Goal: Task Accomplishment & Management: Manage account settings

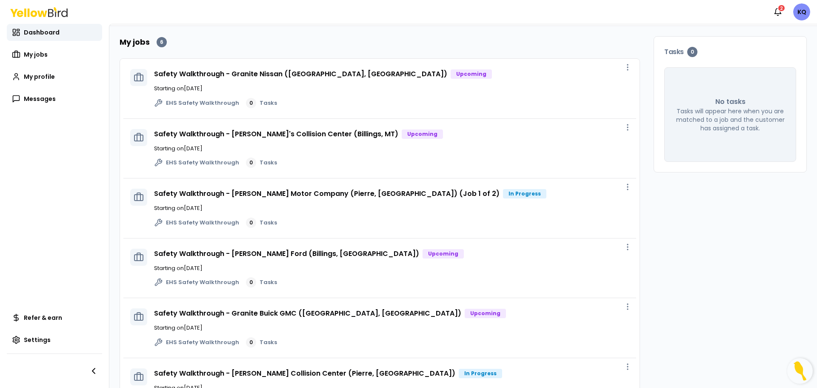
scroll to position [81, 0]
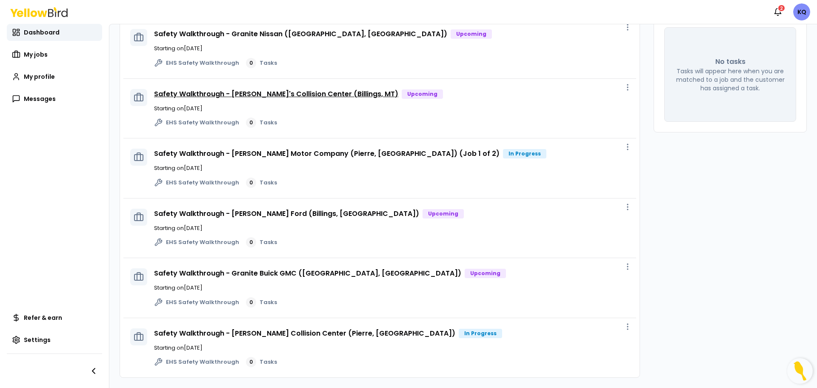
click at [309, 95] on link "Safety Walkthrough - [PERSON_NAME]'s Collision Center (Billings, MT)" at bounding box center [276, 94] width 244 height 10
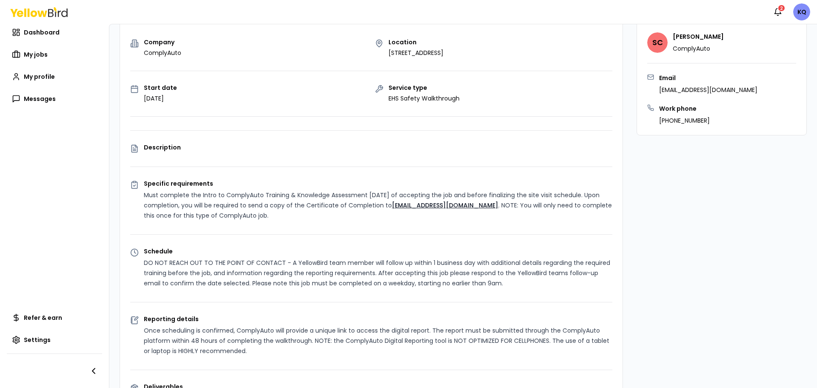
drag, startPoint x: 491, startPoint y: 56, endPoint x: 377, endPoint y: 50, distance: 113.7
click at [377, 50] on div "Location [STREET_ADDRESS]" at bounding box center [494, 48] width 238 height 18
click at [408, 49] on p "[STREET_ADDRESS]" at bounding box center [415, 53] width 55 height 9
drag, startPoint x: 385, startPoint y: 53, endPoint x: 485, endPoint y: 58, distance: 101.0
click at [485, 58] on div "Company ComplyAuto Location [STREET_ADDRESS] Start date [DATE] Service type EHS…" at bounding box center [371, 249] width 502 height 421
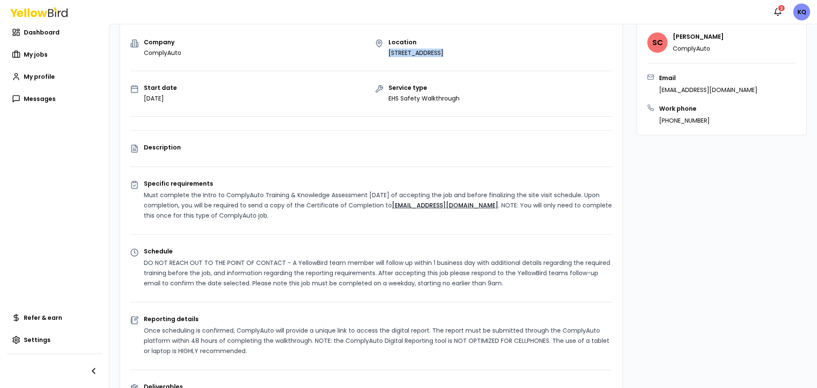
copy p "[STREET_ADDRESS]"
click at [43, 52] on span "My jobs" at bounding box center [36, 54] width 24 height 9
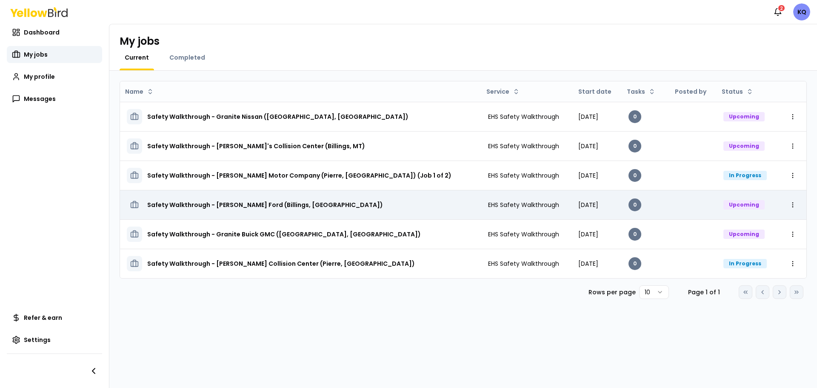
click at [271, 198] on h3 "Safety Walkthrough - [PERSON_NAME] Ford (Billings, [GEOGRAPHIC_DATA])" at bounding box center [265, 204] width 236 height 15
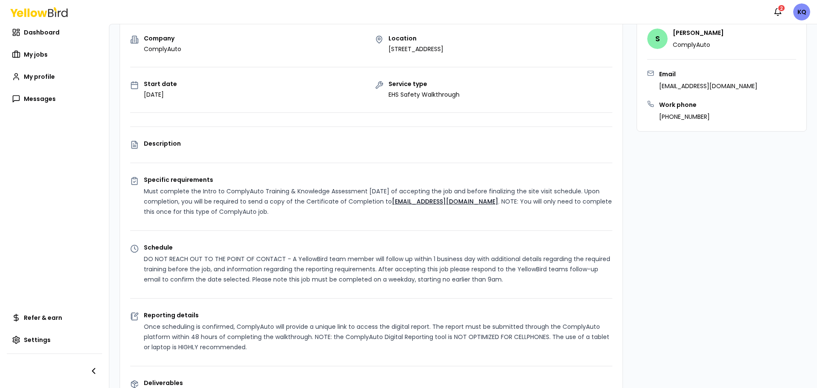
scroll to position [128, 0]
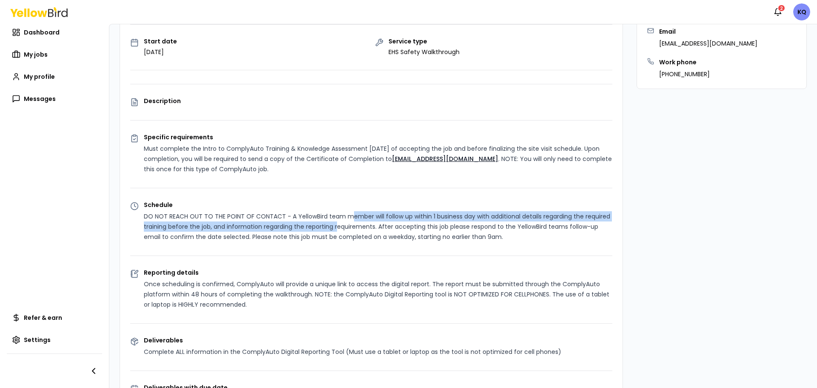
drag, startPoint x: 349, startPoint y: 212, endPoint x: 363, endPoint y: 227, distance: 20.5
click at [363, 227] on p "DO NOT REACH OUT TO THE POINT OF CONTACT - A YellowBird team member will follow…" at bounding box center [378, 226] width 468 height 31
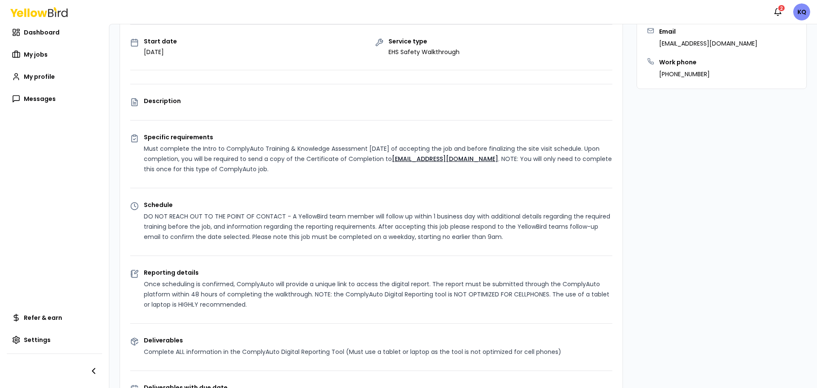
click at [433, 239] on p "DO NOT REACH OUT TO THE POINT OF CONTACT - A YellowBird team member will follow…" at bounding box center [378, 226] width 468 height 31
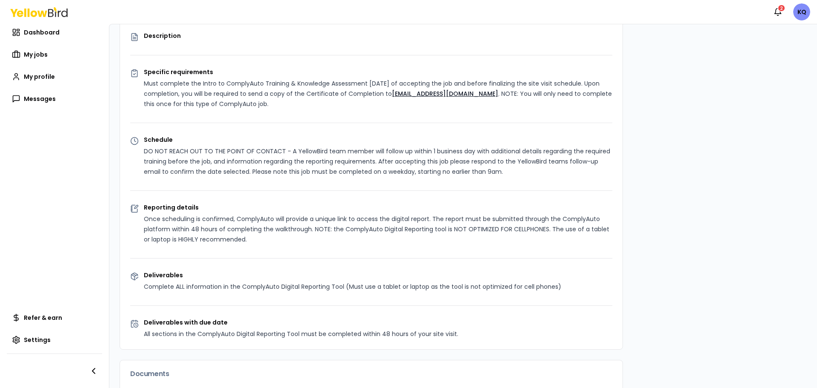
scroll to position [213, 0]
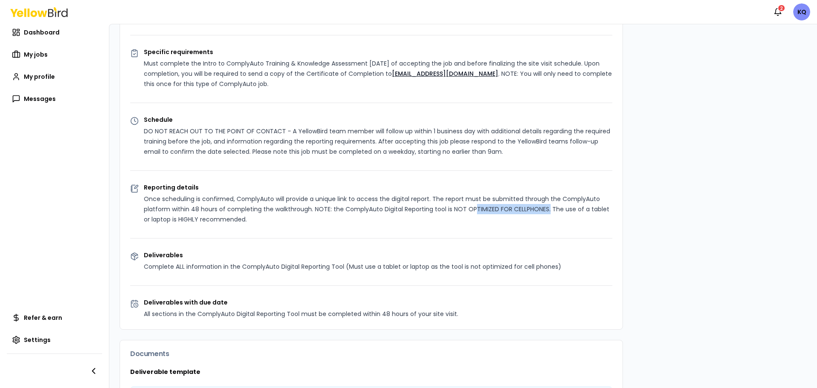
drag, startPoint x: 473, startPoint y: 206, endPoint x: 545, endPoint y: 205, distance: 72.3
click at [545, 205] on p "Once scheduling is confirmed, ComplyAuto will provide a unique link to access t…" at bounding box center [378, 209] width 468 height 31
click at [240, 223] on p "Once scheduling is confirmed, ComplyAuto will provide a unique link to access t…" at bounding box center [378, 209] width 468 height 31
